Goal: Task Accomplishment & Management: Complete application form

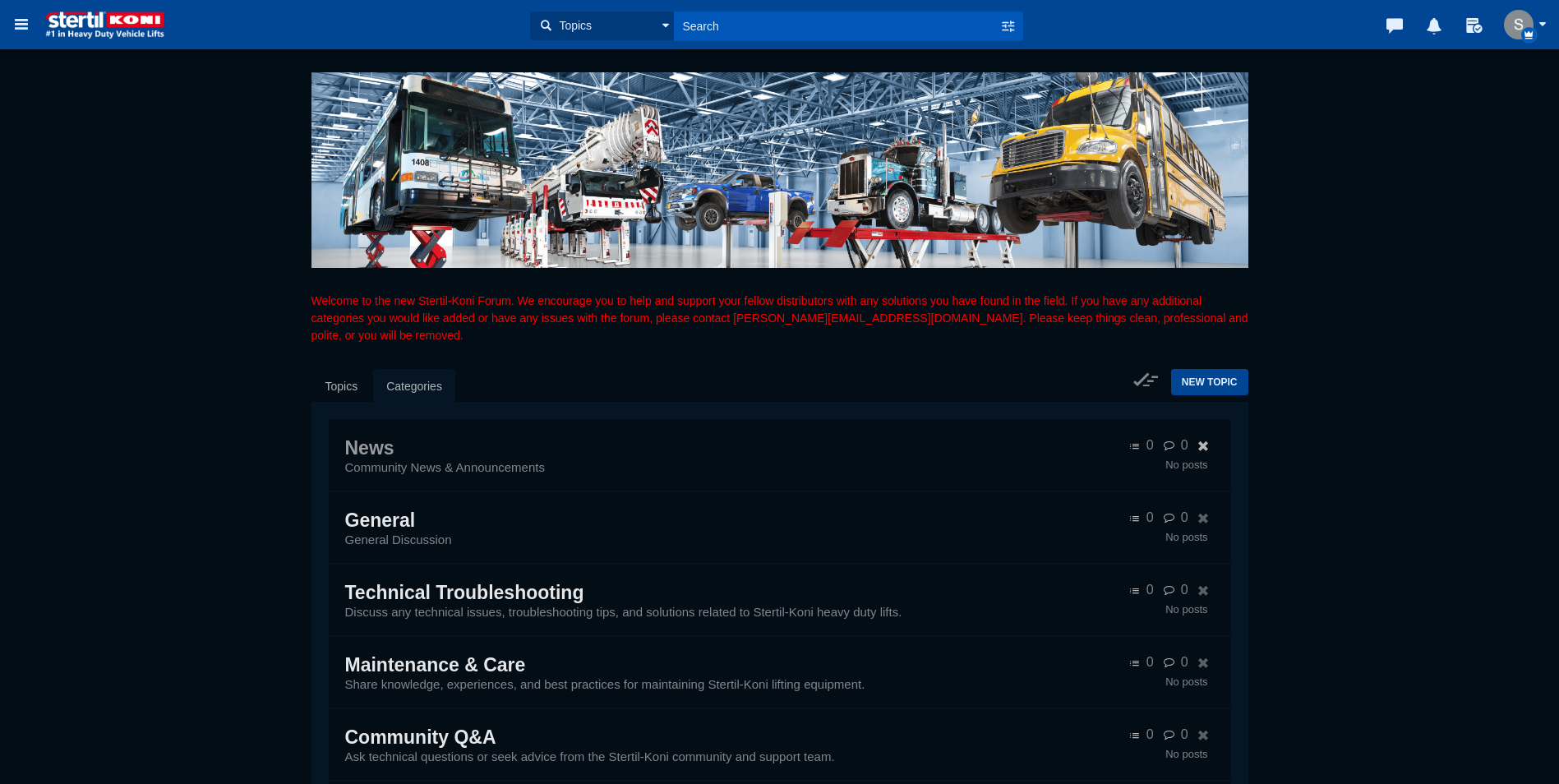
click at [382, 449] on span "News" at bounding box center [370, 448] width 49 height 21
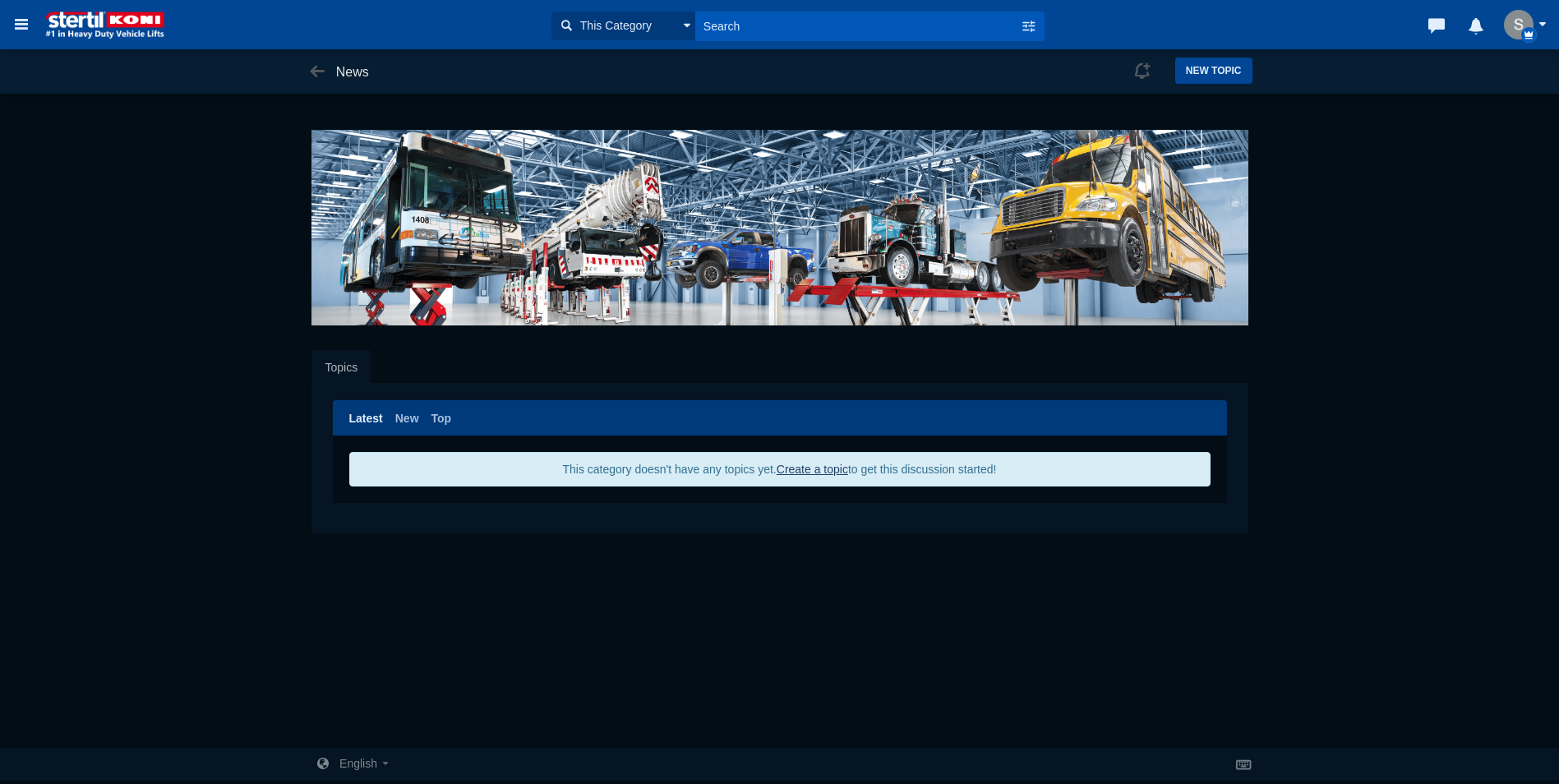
scroll to position [4, 0]
drag, startPoint x: 1532, startPoint y: 0, endPoint x: 67, endPoint y: 22, distance: 1465.2
click at [67, 22] on img at bounding box center [105, 24] width 132 height 29
